Goal: Register for event/course

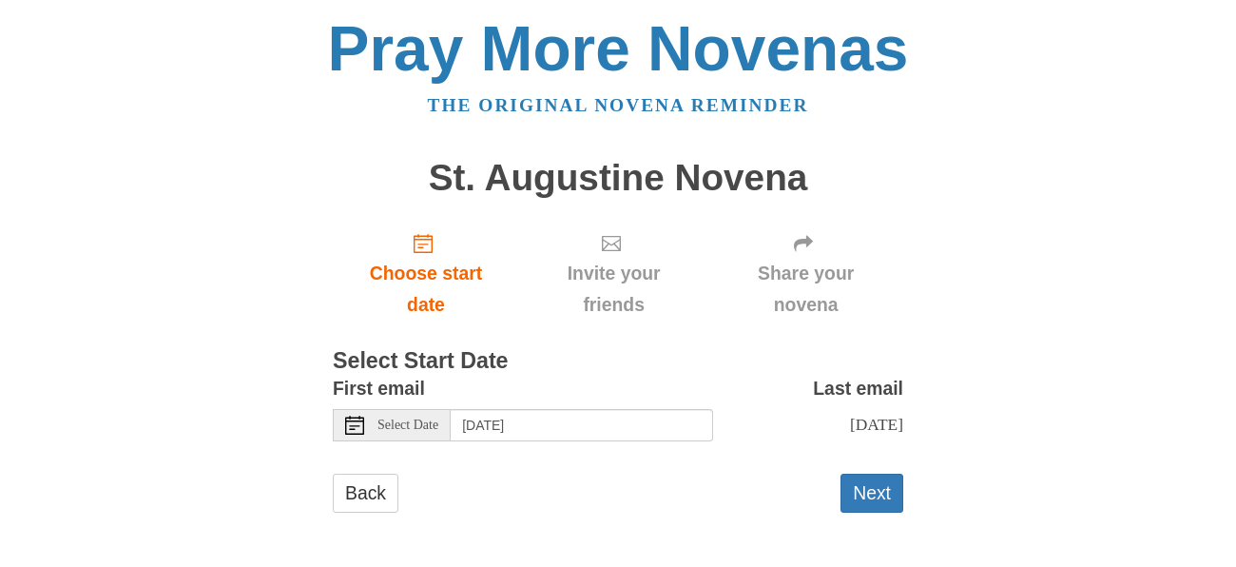
scroll to position [1, 0]
click at [600, 419] on input "[DATE]" at bounding box center [582, 424] width 262 height 32
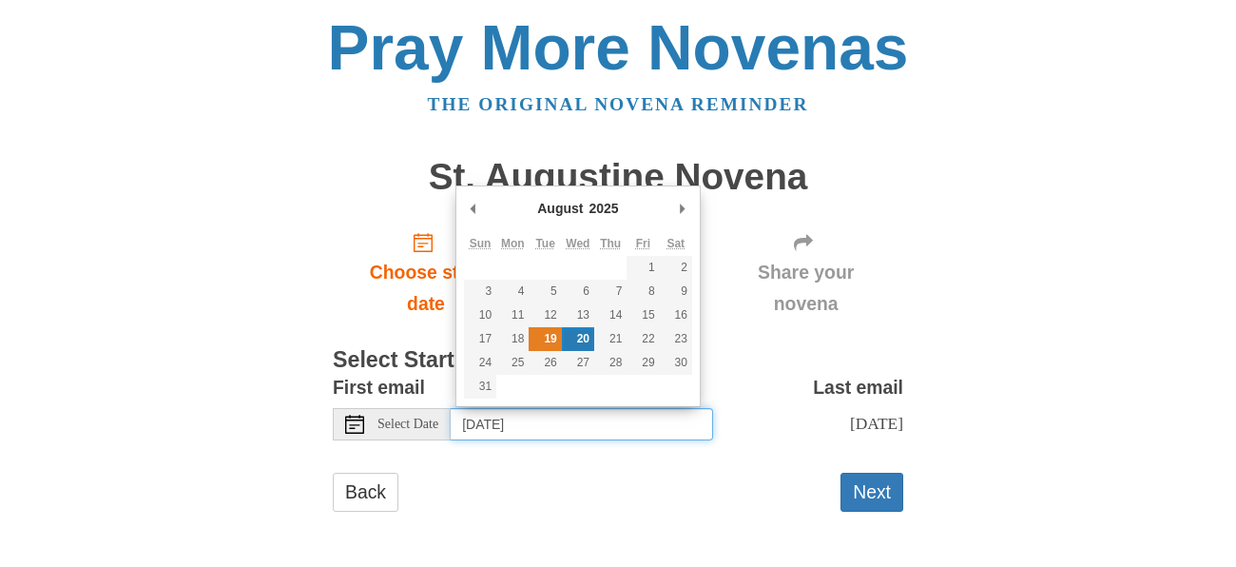
type input "[DATE]"
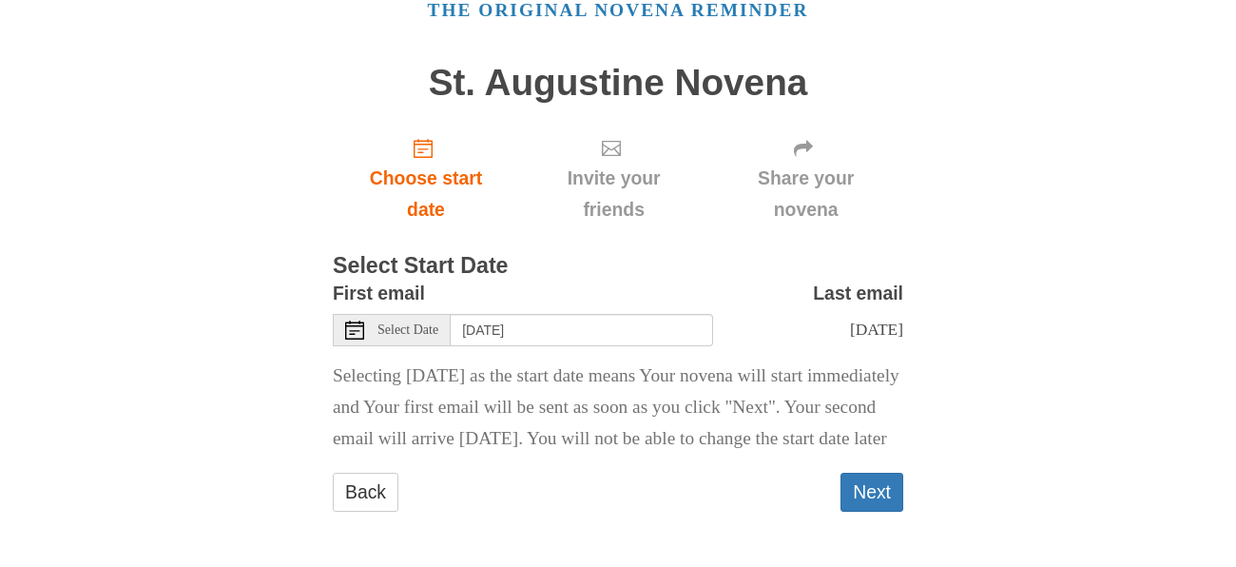
scroll to position [126, 0]
click at [878, 487] on button "Next" at bounding box center [872, 492] width 63 height 39
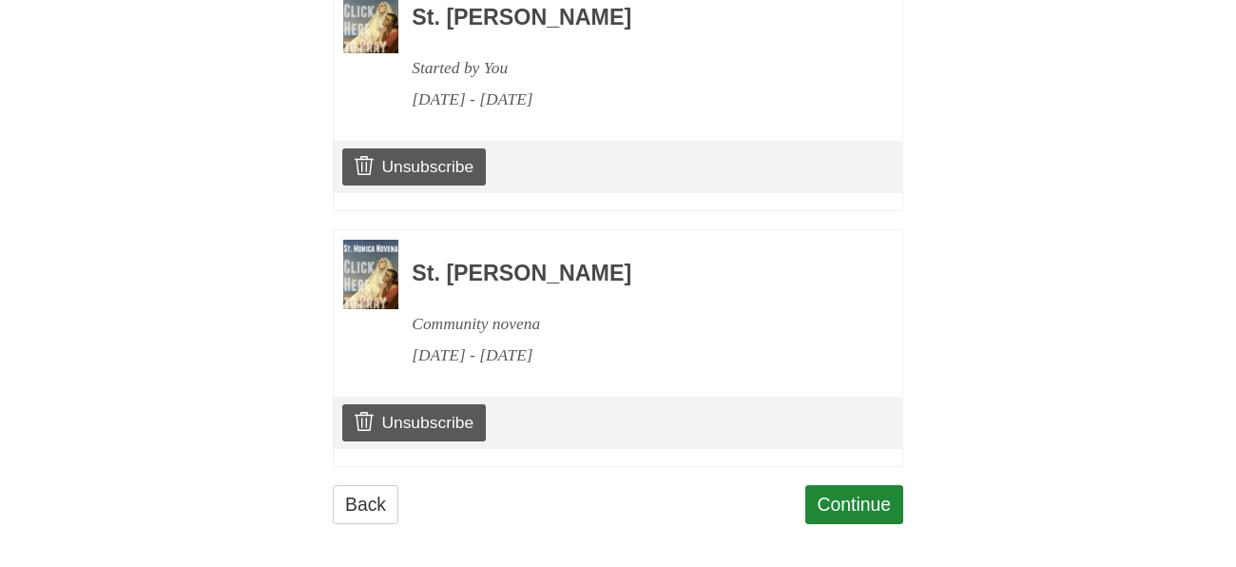
scroll to position [934, 0]
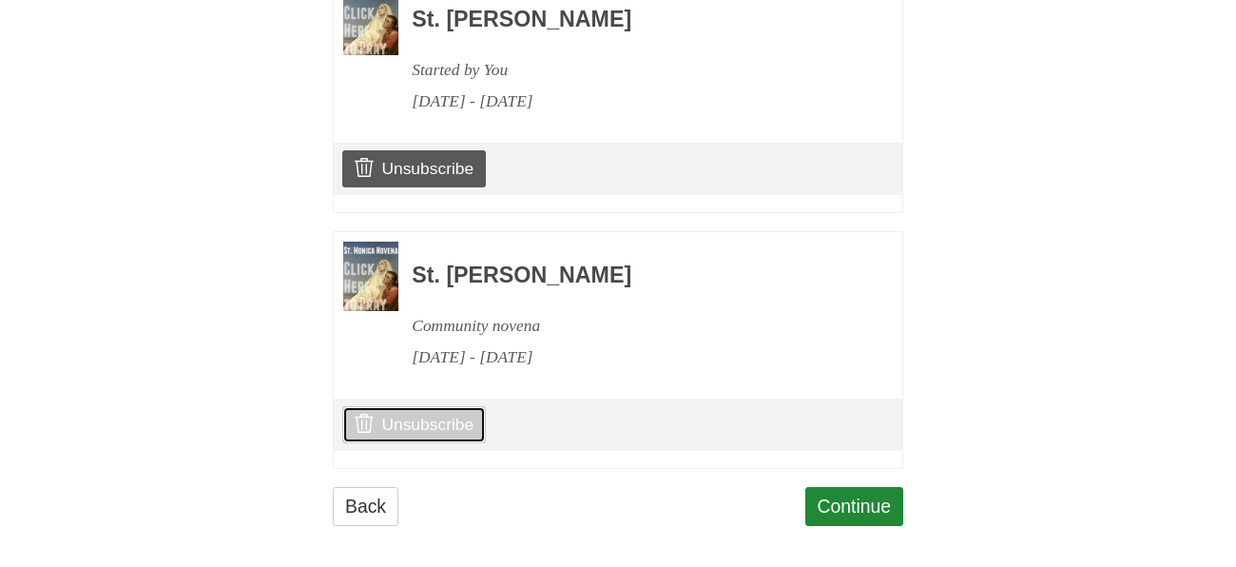
click at [471, 414] on link "Unsubscribe" at bounding box center [414, 424] width 144 height 36
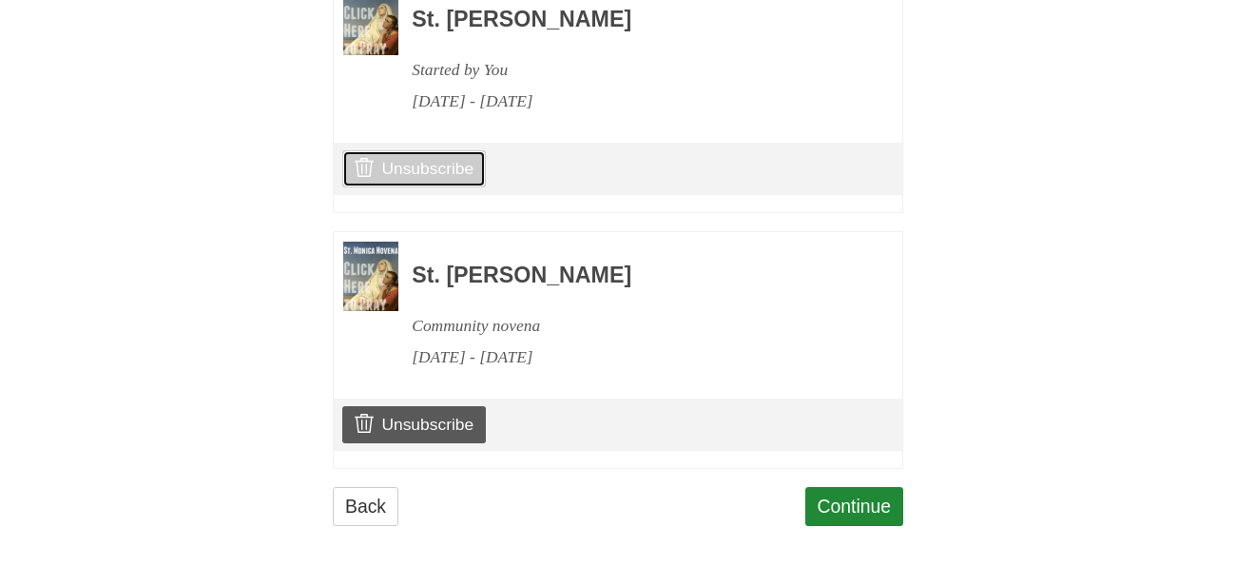
click at [462, 170] on link "Unsubscribe" at bounding box center [414, 168] width 144 height 36
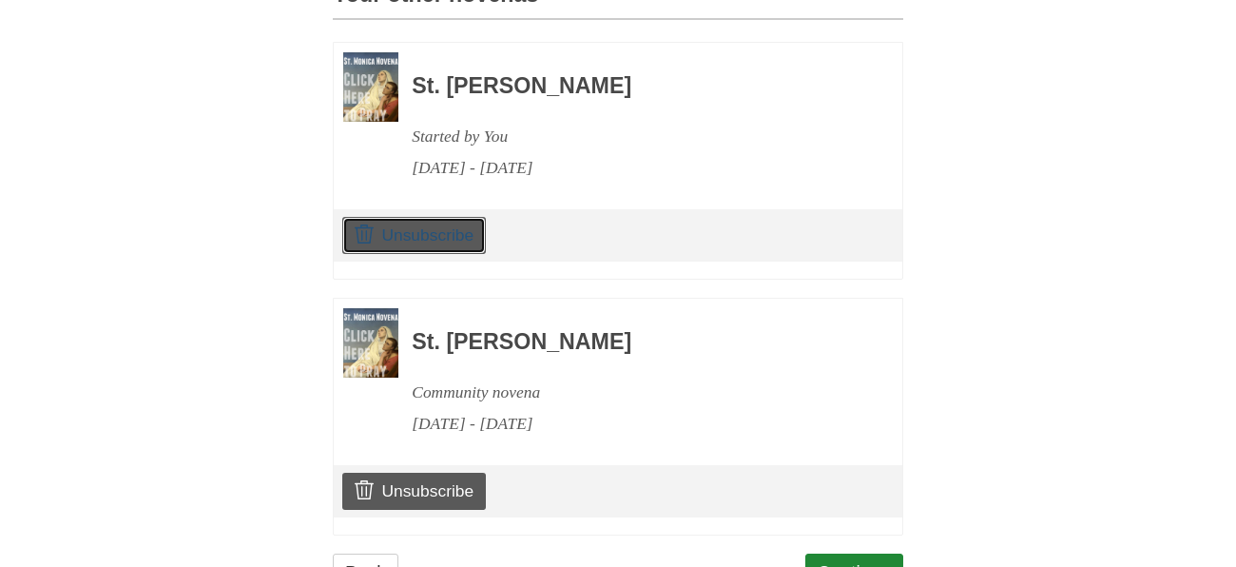
scroll to position [947, 0]
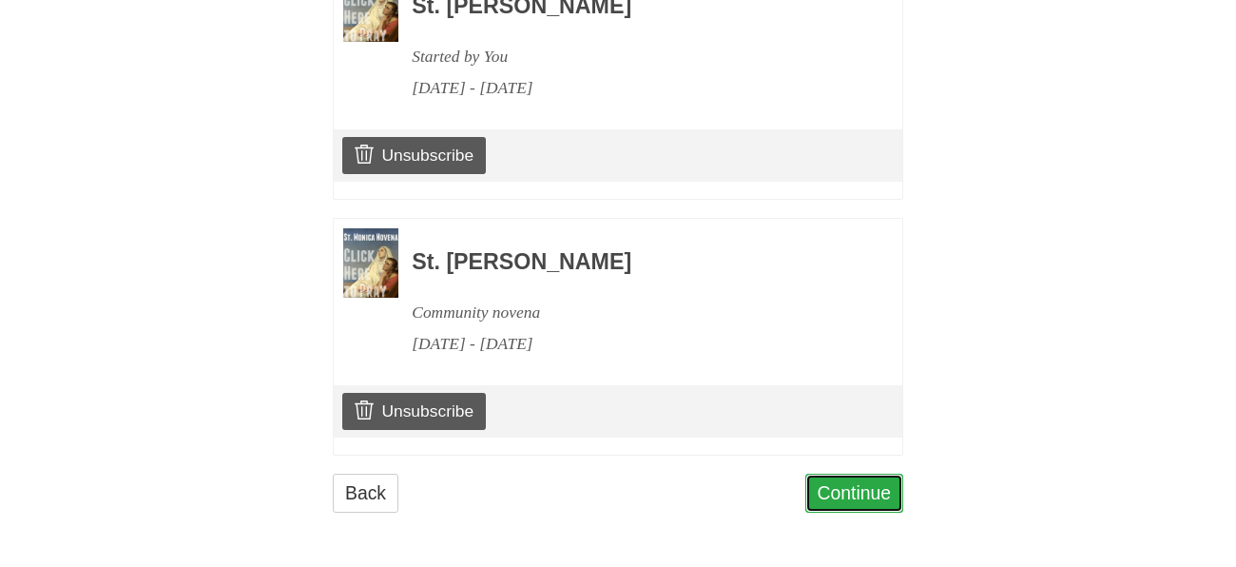
click at [859, 486] on link "Continue" at bounding box center [854, 493] width 99 height 39
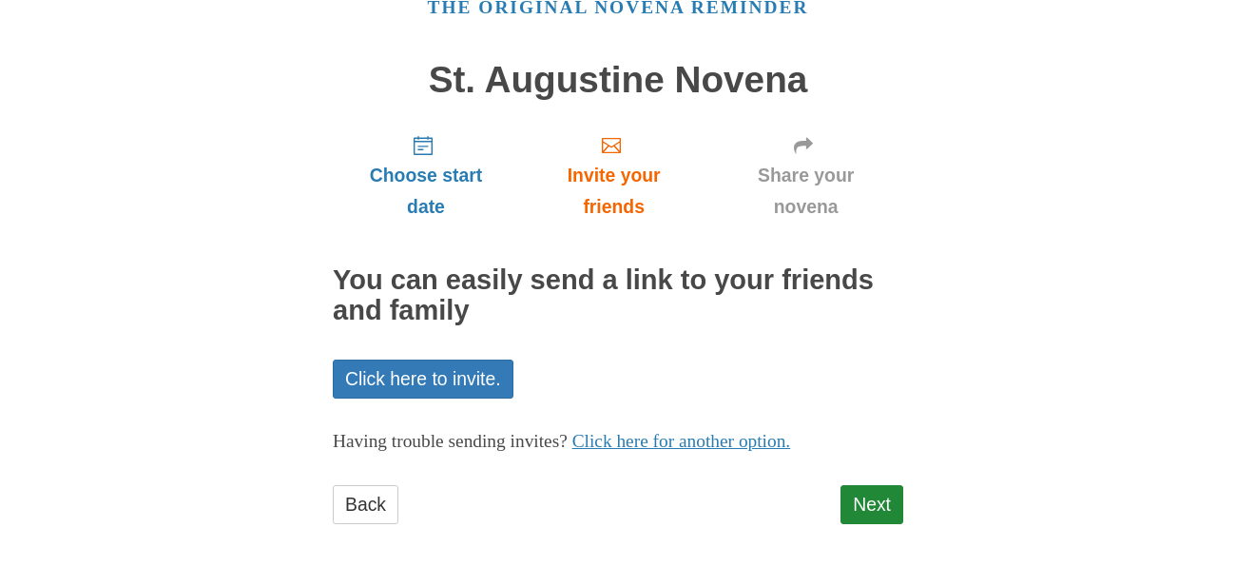
scroll to position [102, 0]
